Goal: Task Accomplishment & Management: Use online tool/utility

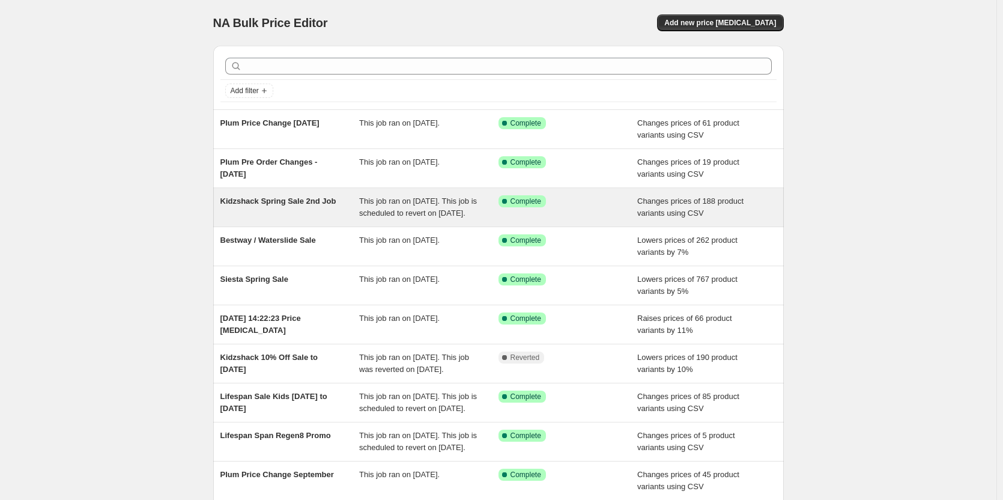
scroll to position [60, 0]
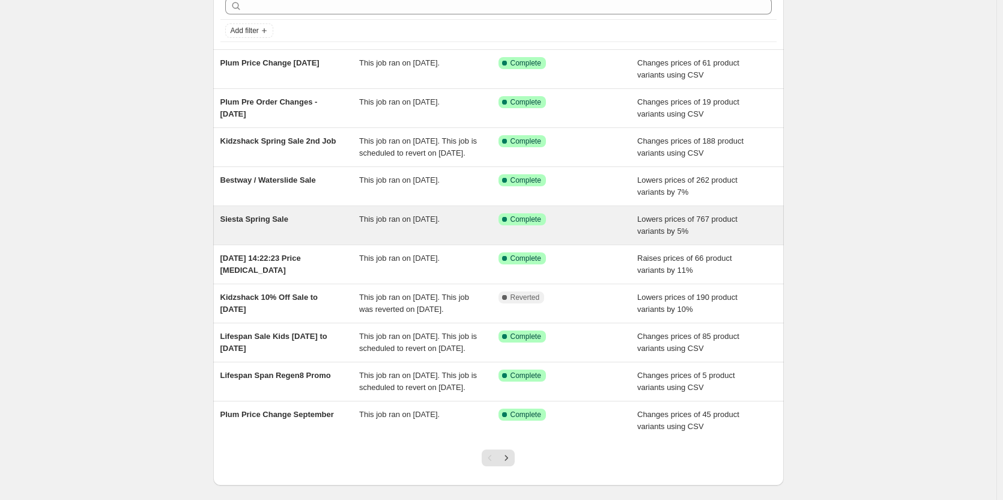
click at [269, 237] on div "Siesta Spring Sale" at bounding box center [290, 225] width 139 height 24
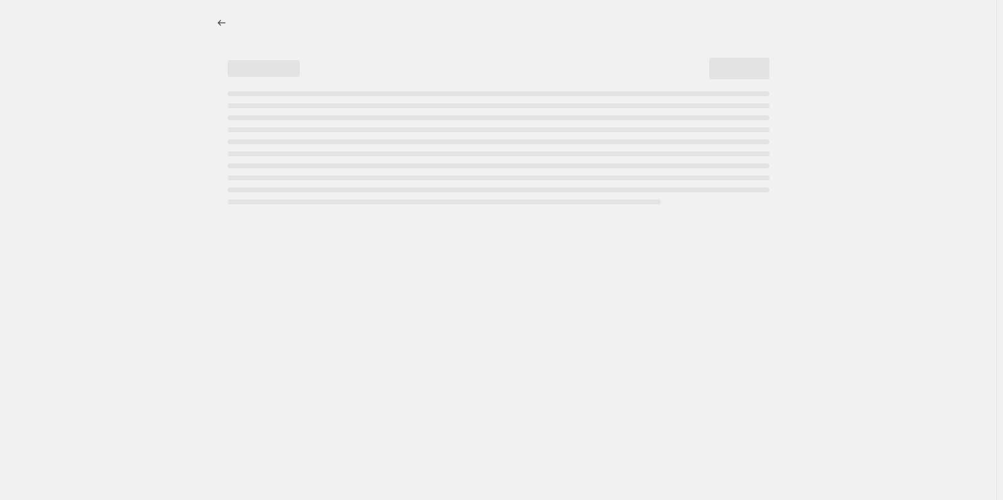
select select "percentage"
select select "no_change"
select select "vendor"
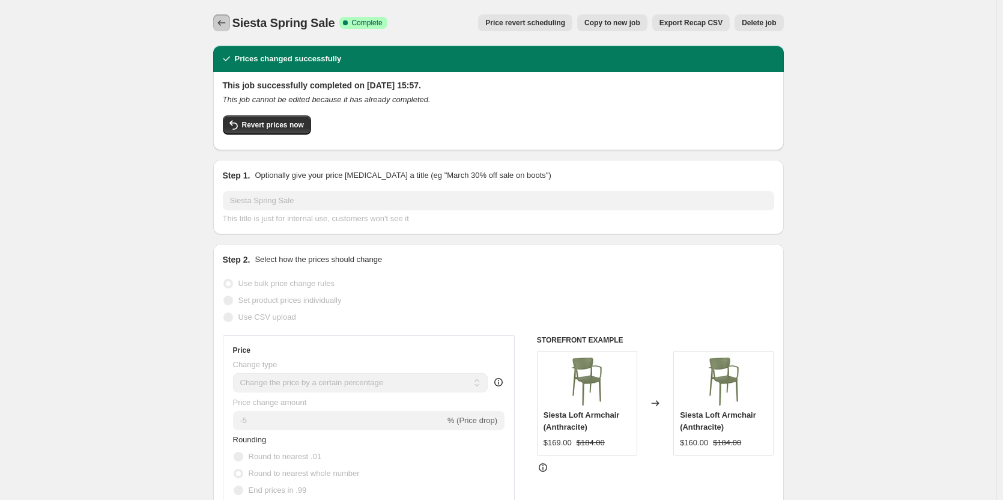
click at [225, 25] on icon "Price change jobs" at bounding box center [222, 23] width 12 height 12
